Goal: Book appointment/travel/reservation

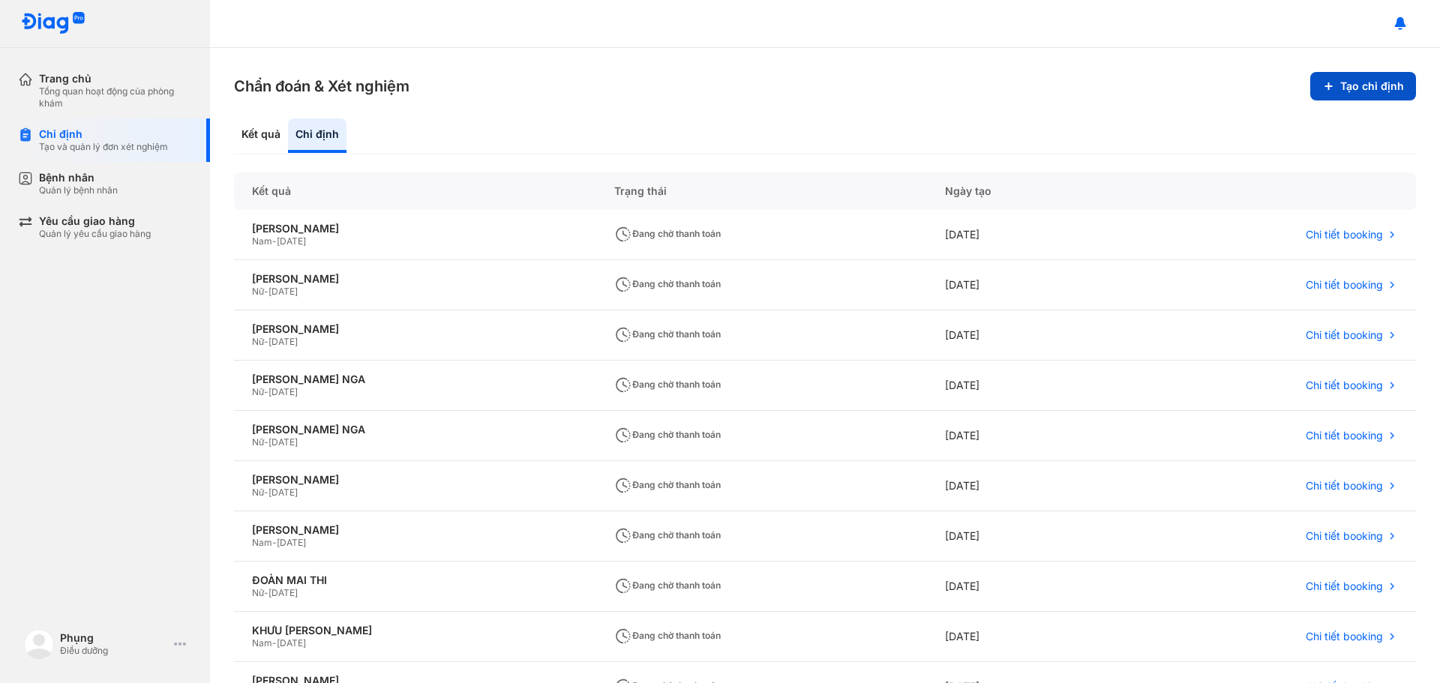
click at [1370, 93] on button "Tạo chỉ định" at bounding box center [1363, 86] width 106 height 29
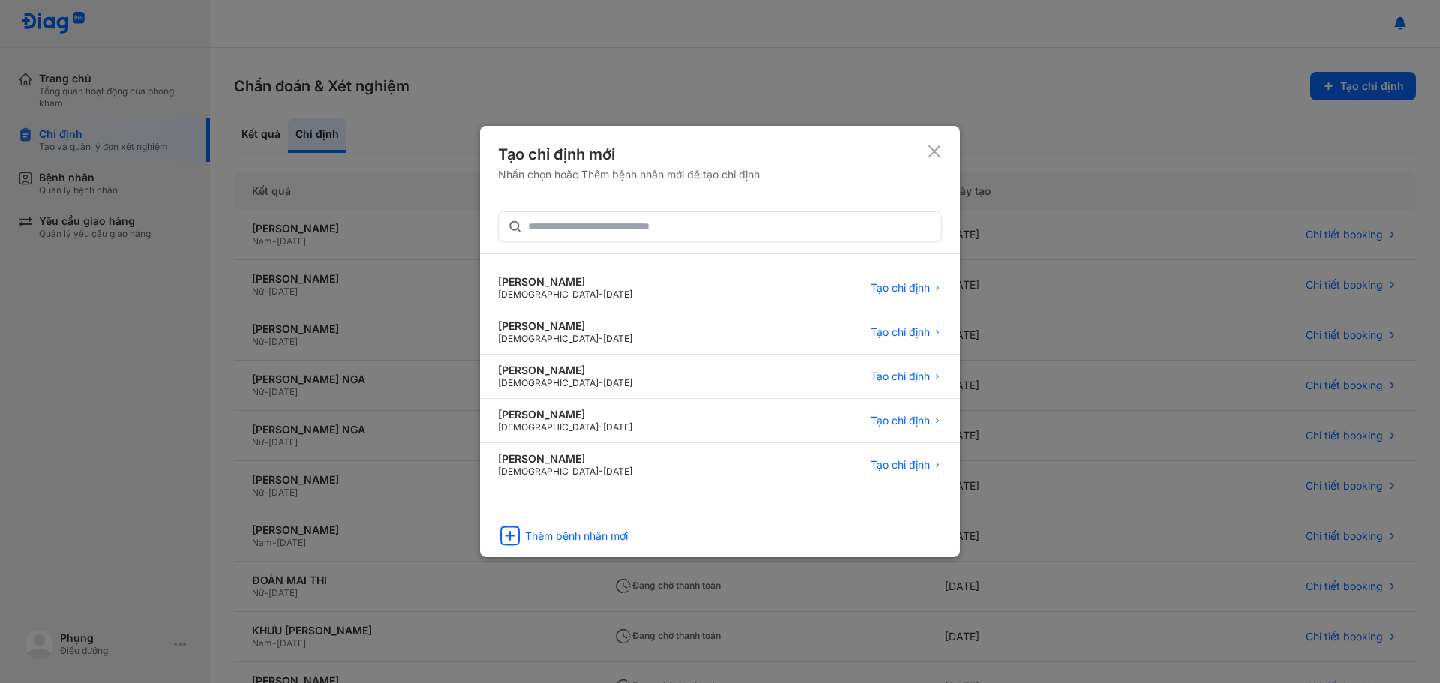
click at [585, 530] on div "Thêm bệnh nhân mới" at bounding box center [576, 537] width 103 height 14
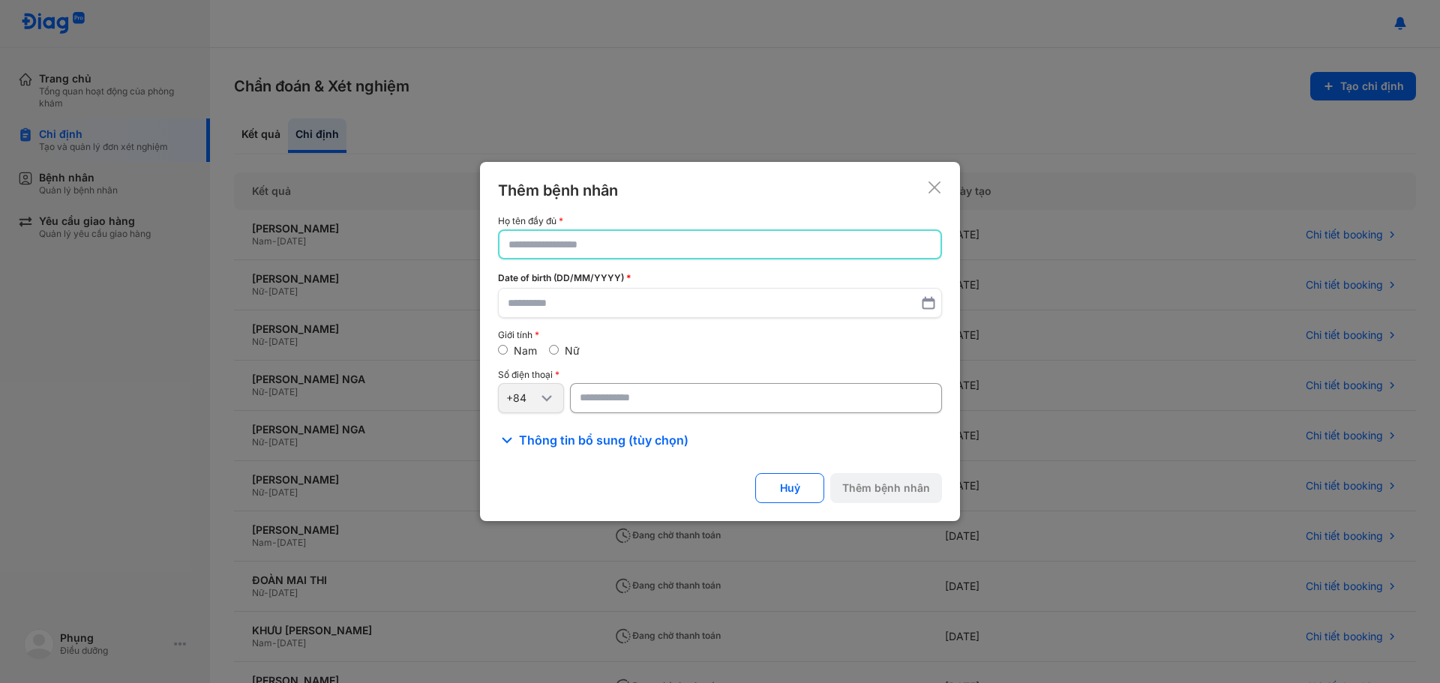
click at [597, 244] on input "text" at bounding box center [720, 244] width 423 height 27
type input "*"
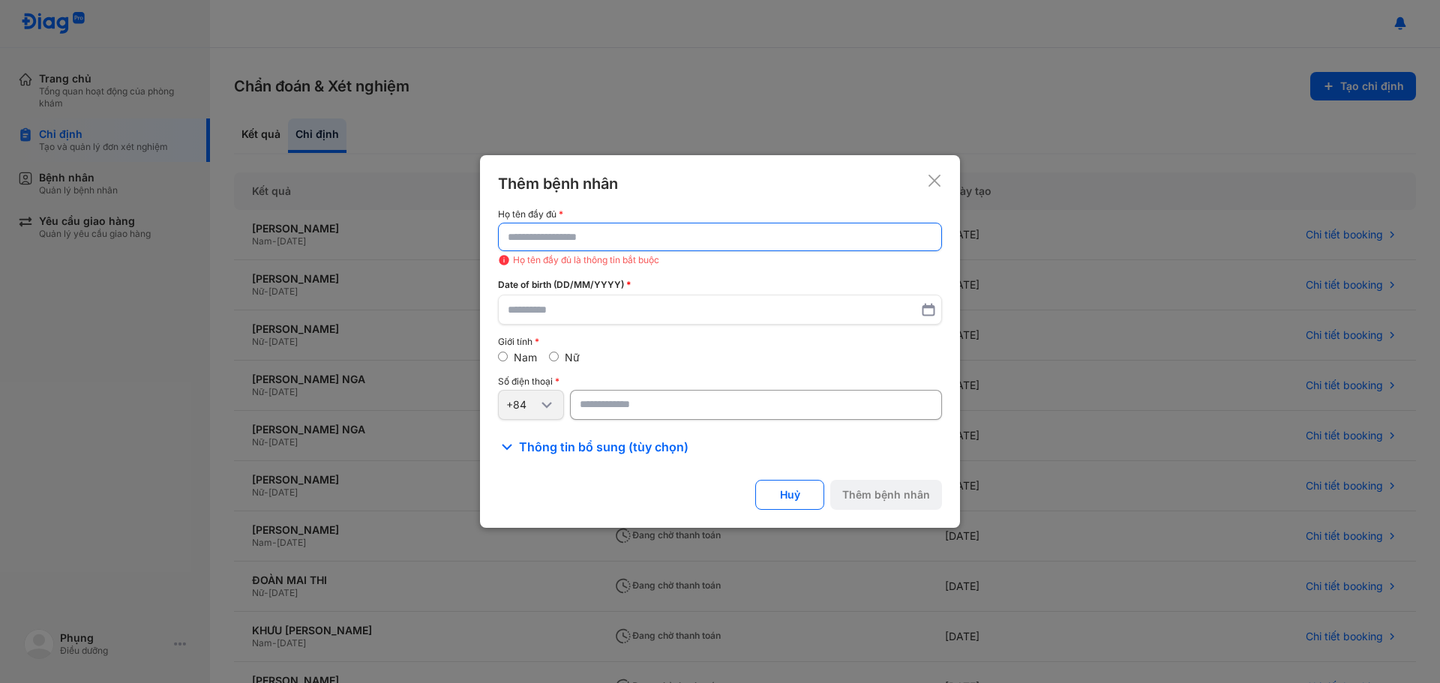
click at [586, 230] on input "text" at bounding box center [720, 237] width 425 height 27
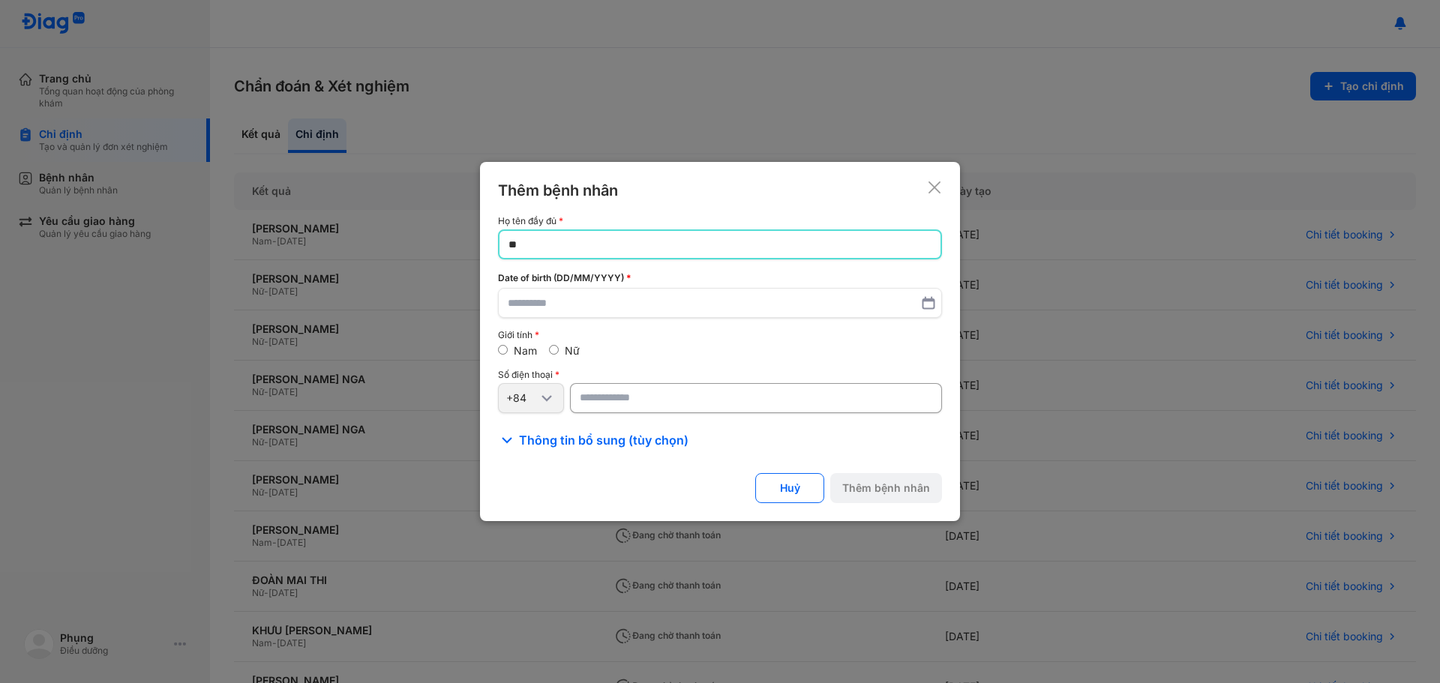
type input "*"
click at [619, 286] on div "Date of birth (DD/MM/YYYY)" at bounding box center [720, 295] width 444 height 47
drag, startPoint x: 798, startPoint y: 237, endPoint x: 332, endPoint y: 248, distance: 465.9
click at [332, 248] on div "**********" at bounding box center [720, 341] width 1440 height 683
type input "**********"
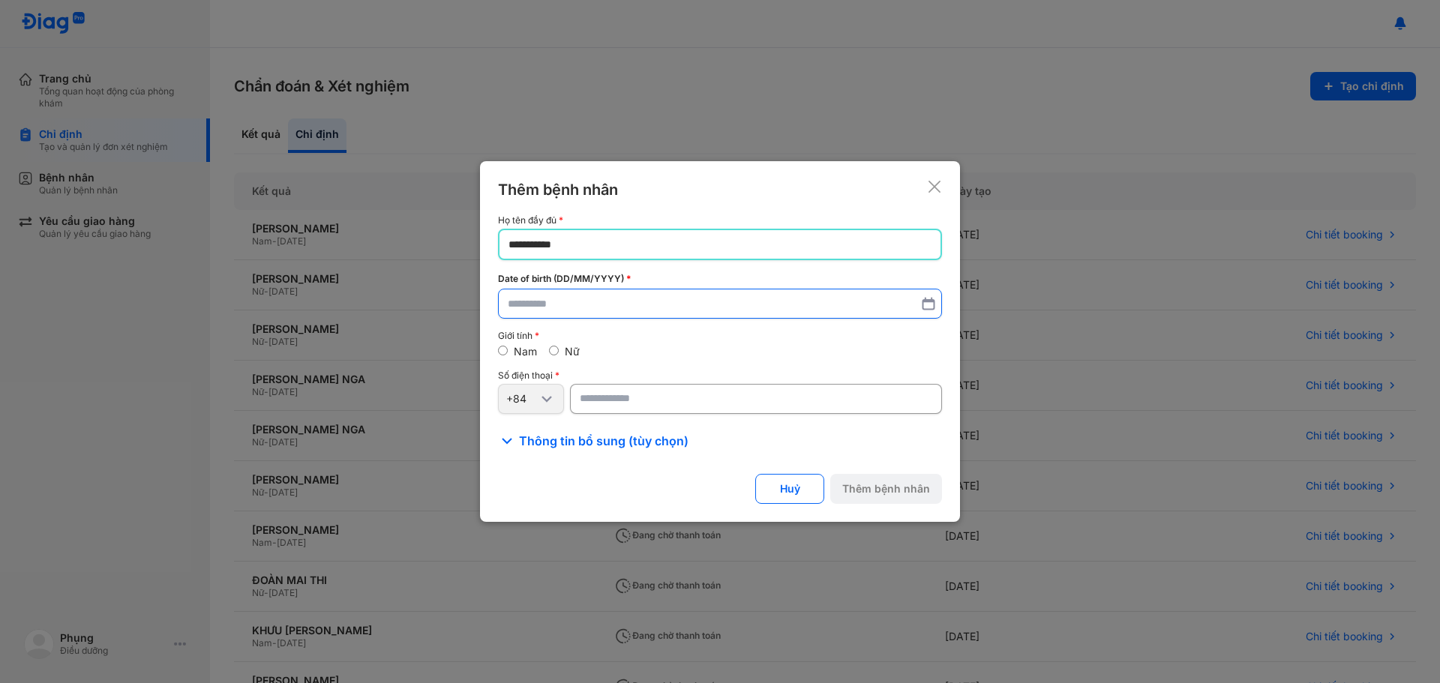
click at [506, 303] on label at bounding box center [720, 304] width 444 height 30
click at [508, 303] on input "text" at bounding box center [720, 303] width 425 height 27
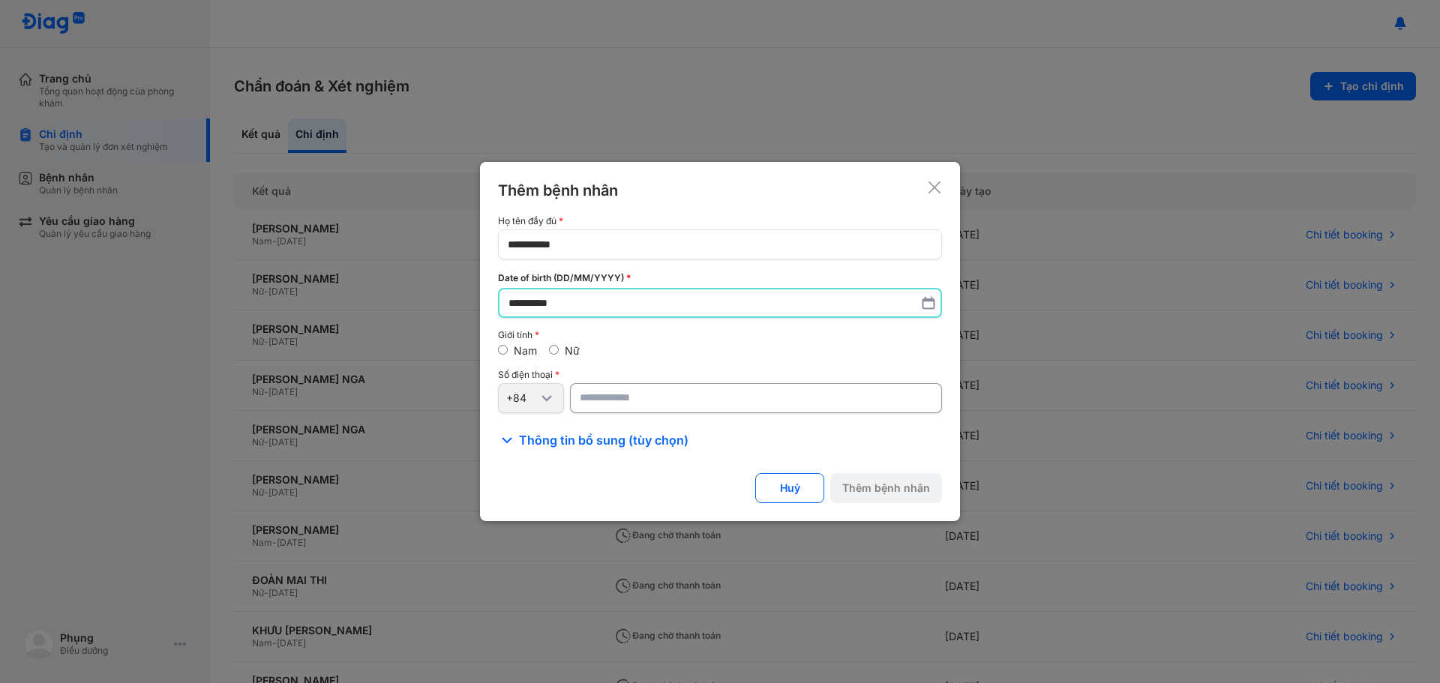
type input "**********"
click at [605, 407] on input "number" at bounding box center [756, 398] width 372 height 30
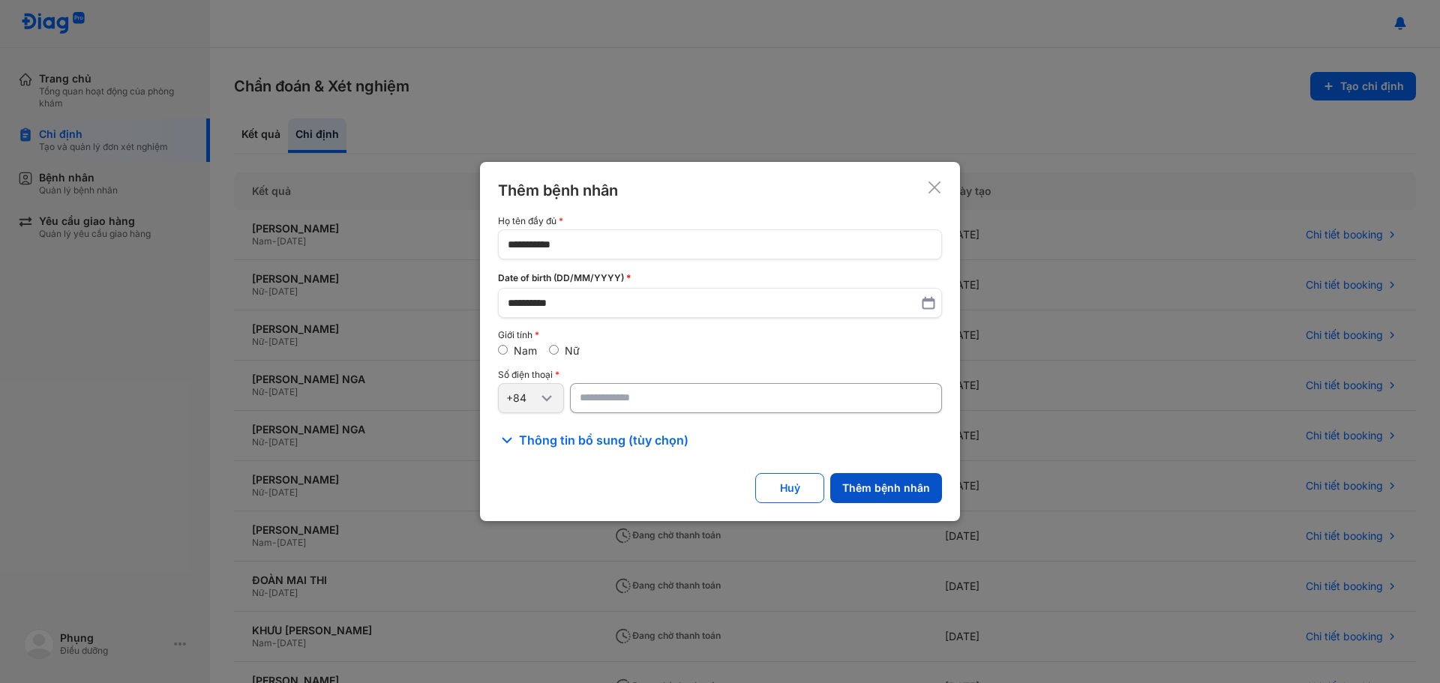
type input "**********"
click at [885, 482] on button "Thêm bệnh nhân" at bounding box center [886, 488] width 112 height 30
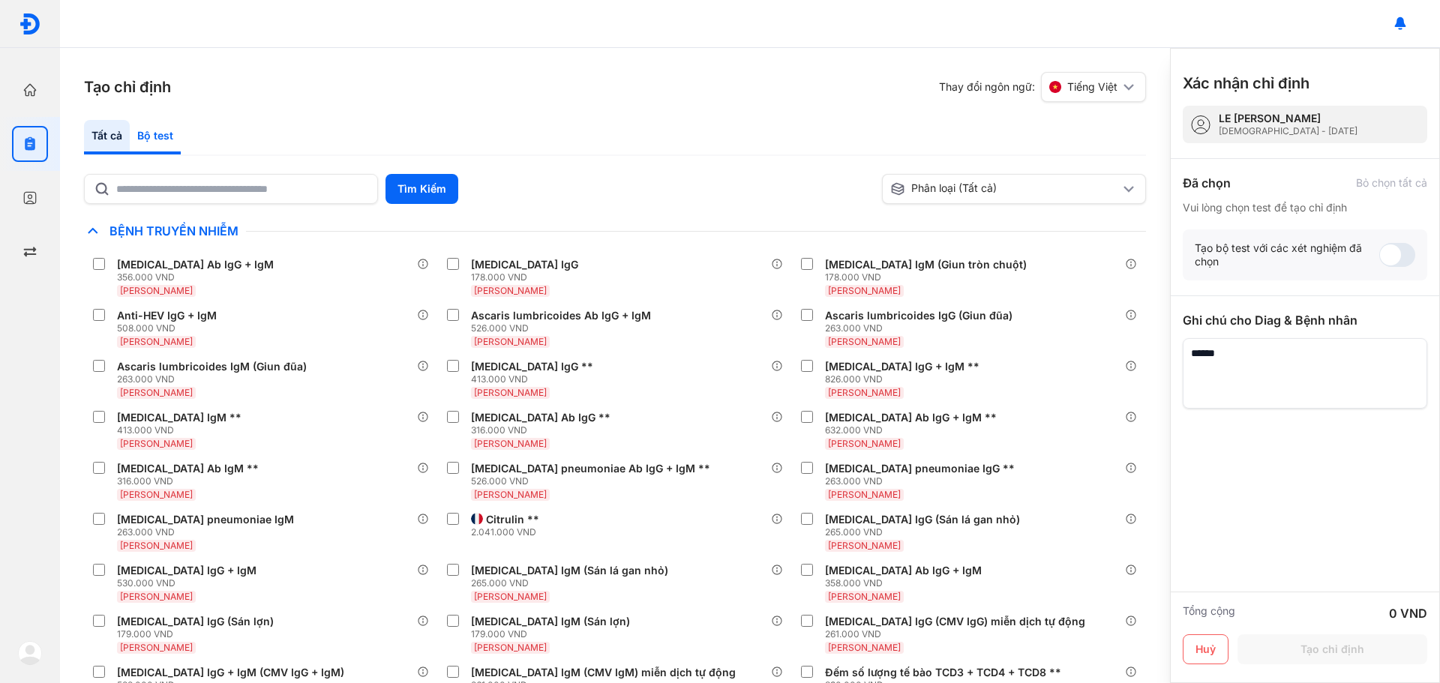
click at [154, 139] on div "Bộ test" at bounding box center [155, 137] width 51 height 35
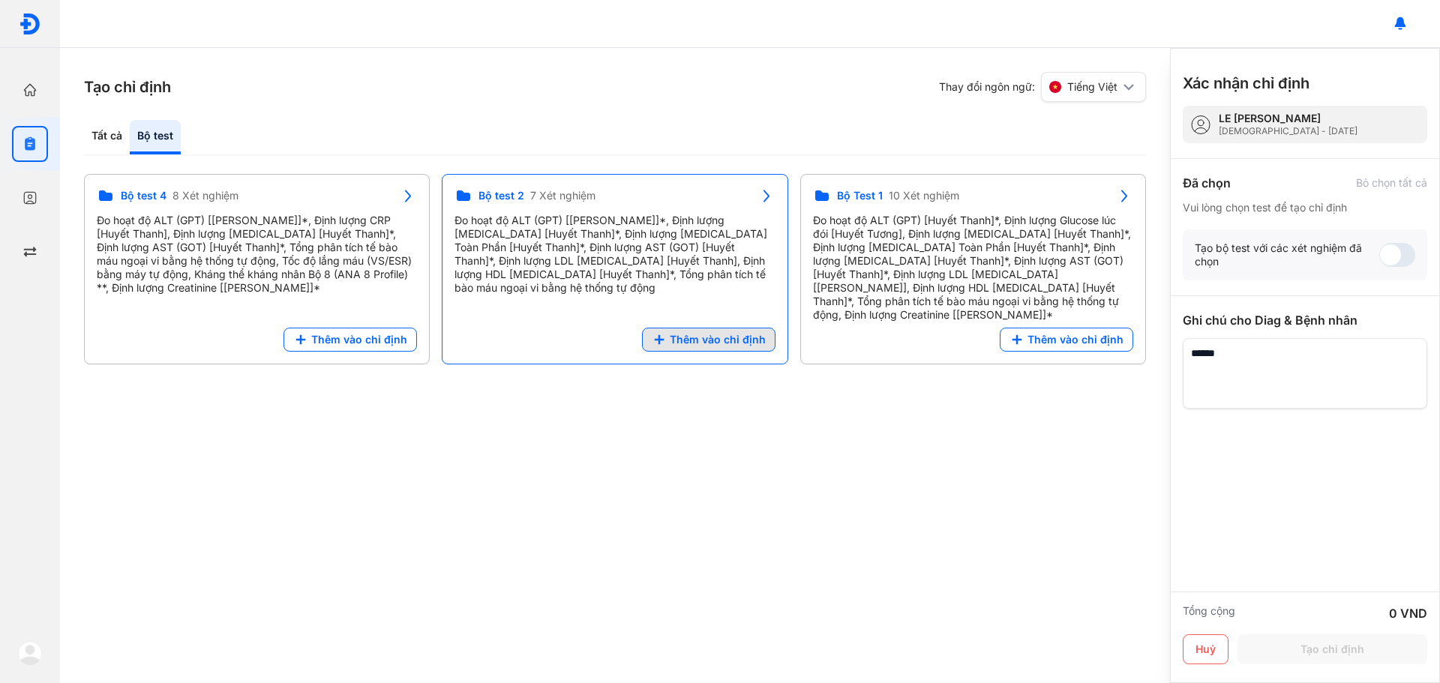
click at [713, 333] on span "Thêm vào chỉ định" at bounding box center [718, 340] width 96 height 14
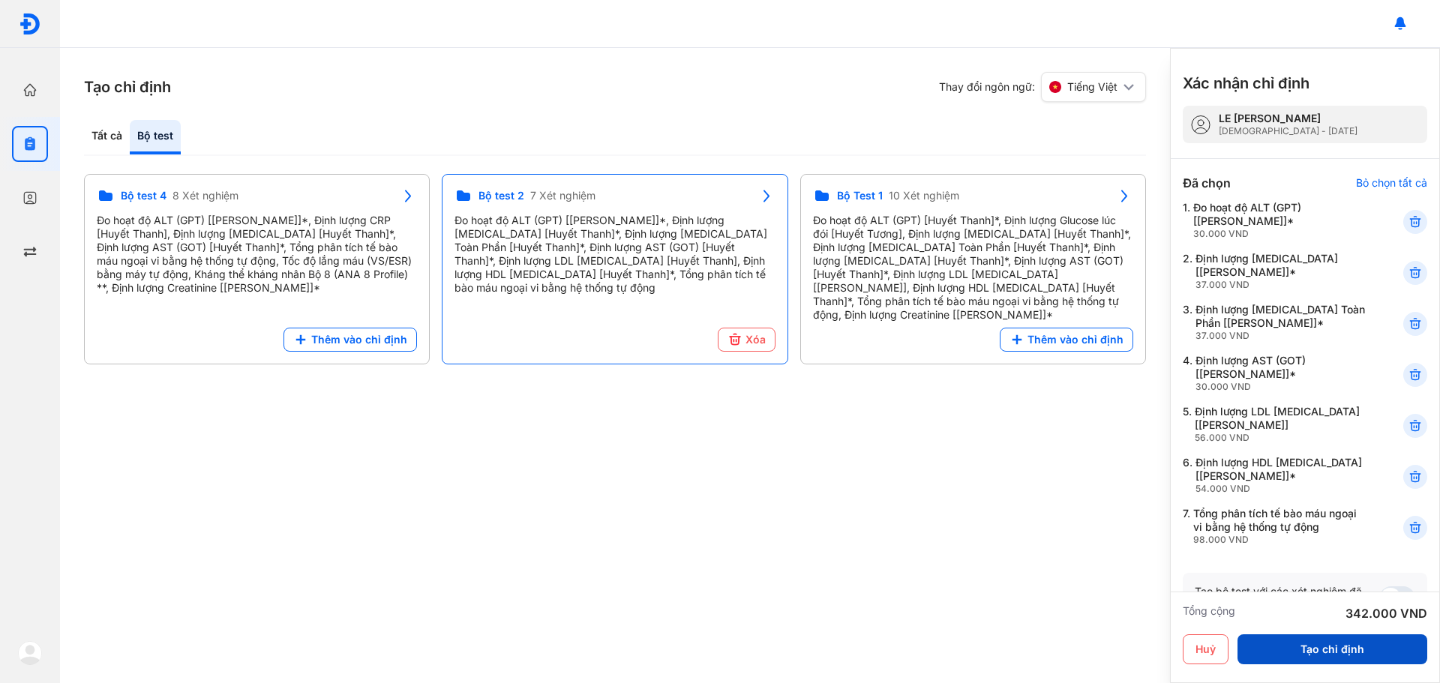
click at [1334, 649] on button "Tạo chỉ định" at bounding box center [1333, 650] width 190 height 30
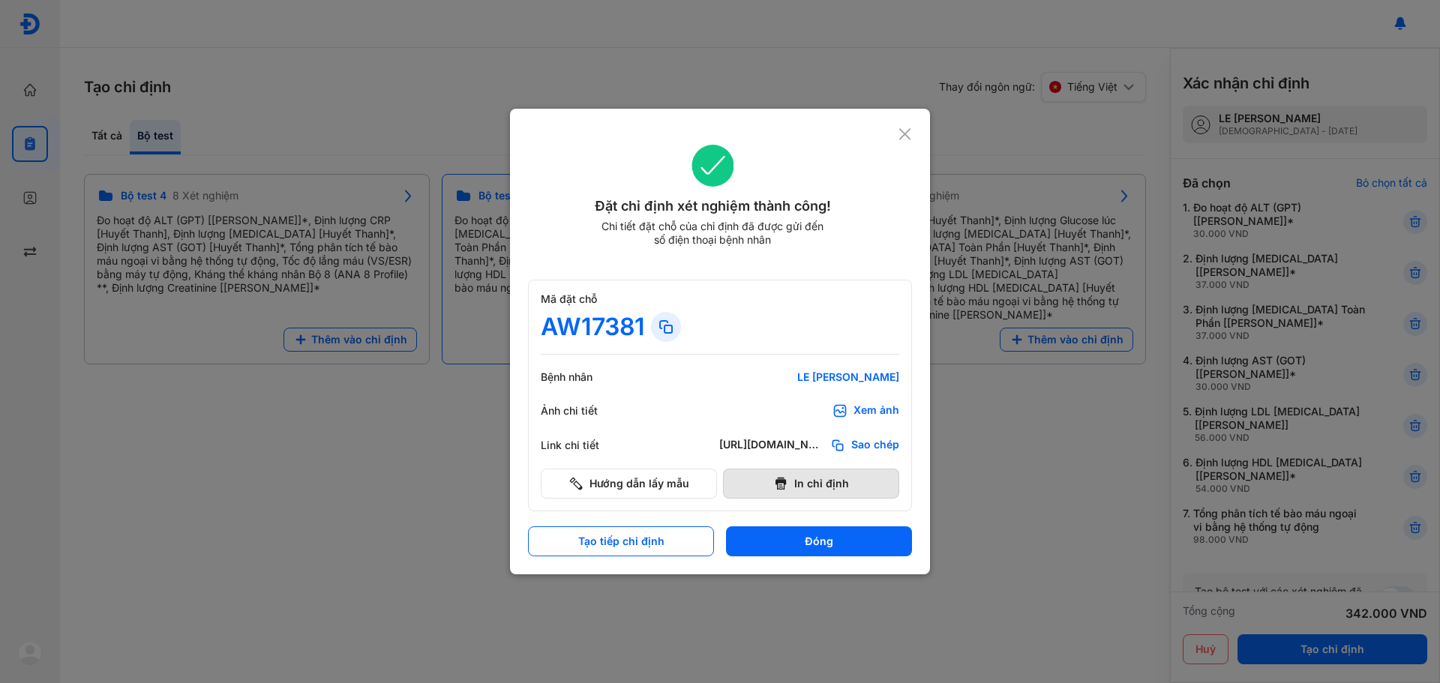
click at [833, 488] on button "In chỉ định" at bounding box center [811, 484] width 176 height 30
click at [901, 122] on div "Đặt chỉ định xét nghiệm thành công! Chi tiết đặt chỗ của chỉ định đã được gửi đ…" at bounding box center [720, 342] width 420 height 466
click at [902, 128] on icon at bounding box center [905, 134] width 14 height 15
